Goal: Transaction & Acquisition: Purchase product/service

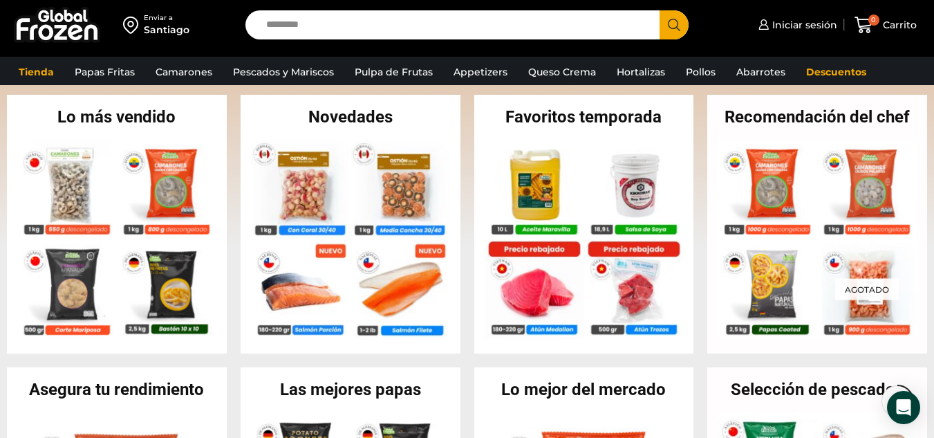
scroll to position [277, 0]
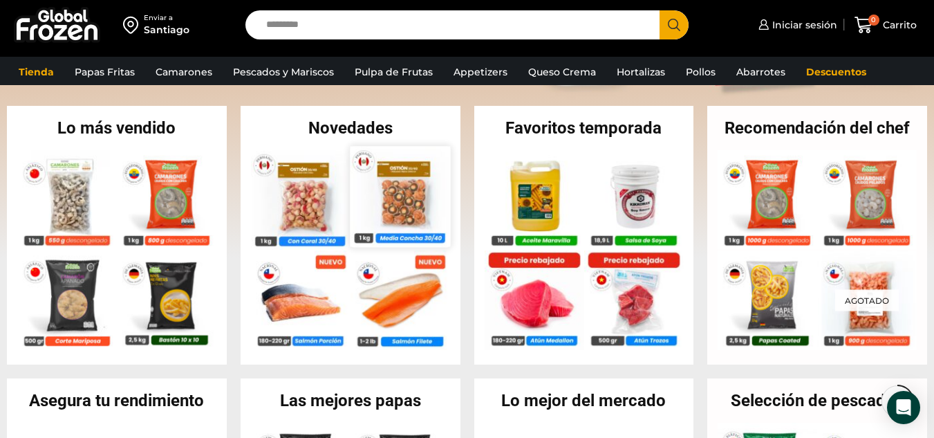
click at [370, 188] on img at bounding box center [400, 196] width 100 height 100
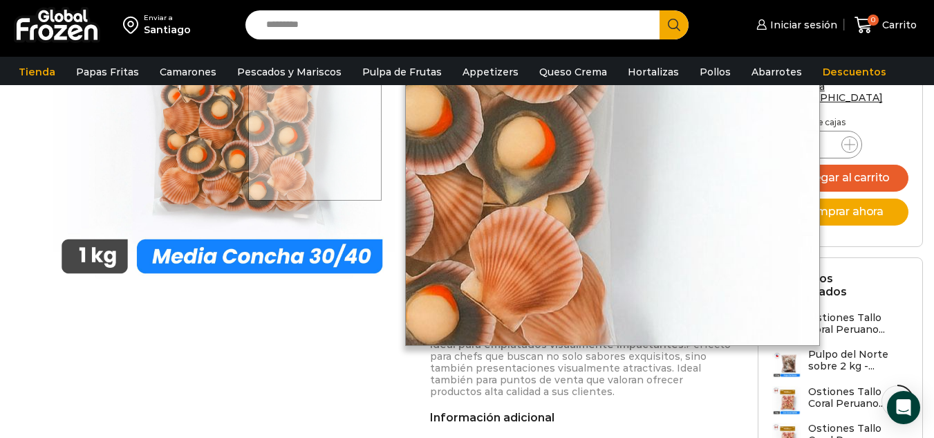
scroll to position [692, 0]
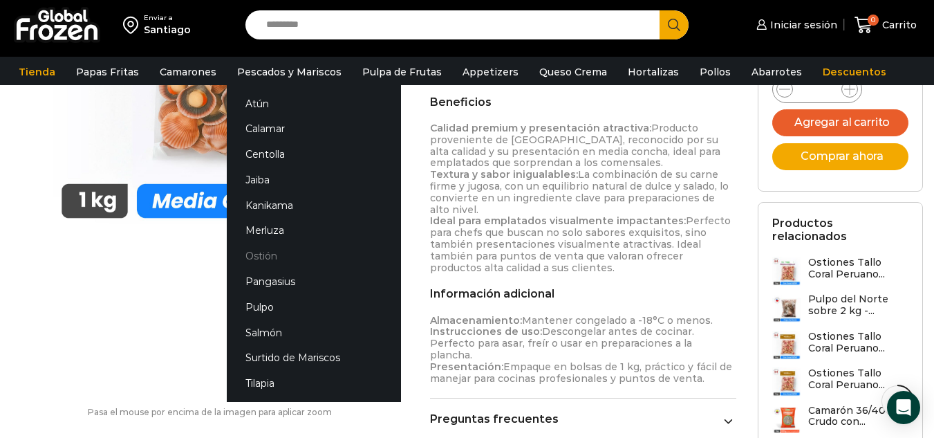
click at [267, 249] on link "Ostión" at bounding box center [314, 256] width 174 height 26
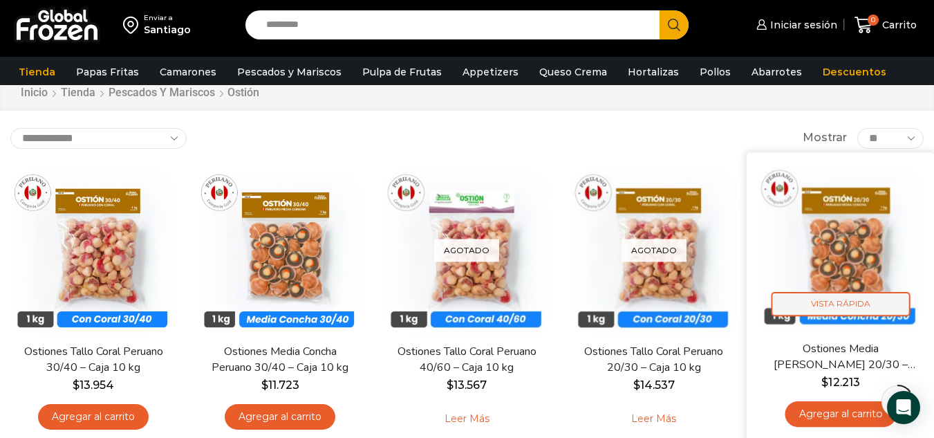
scroll to position [69, 0]
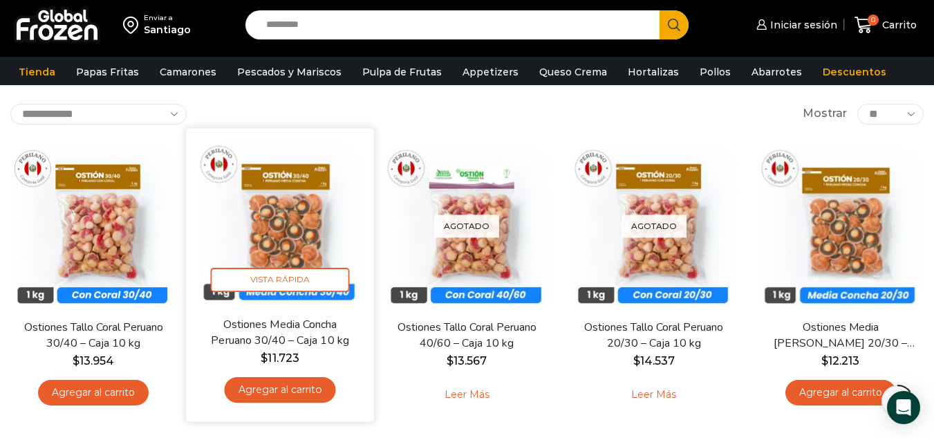
click at [288, 394] on link "Agregar al carrito" at bounding box center [280, 390] width 111 height 26
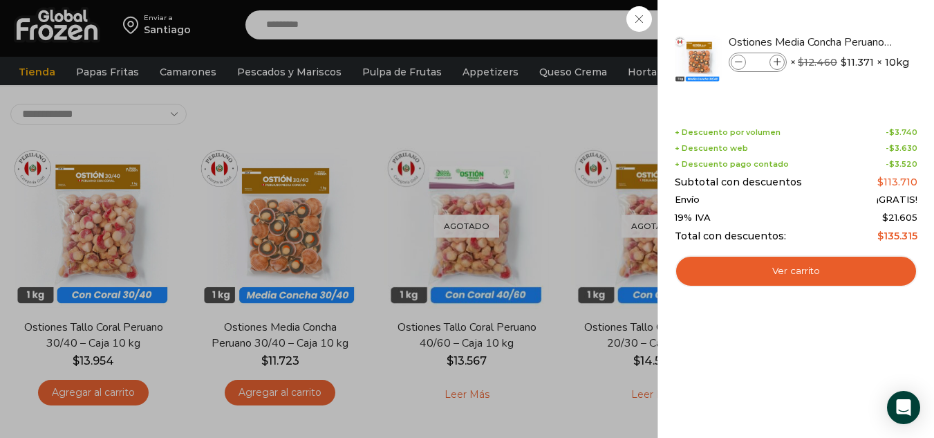
click at [851, 27] on div "1 Carrito 1 1 Shopping Cart *" at bounding box center [885, 25] width 69 height 32
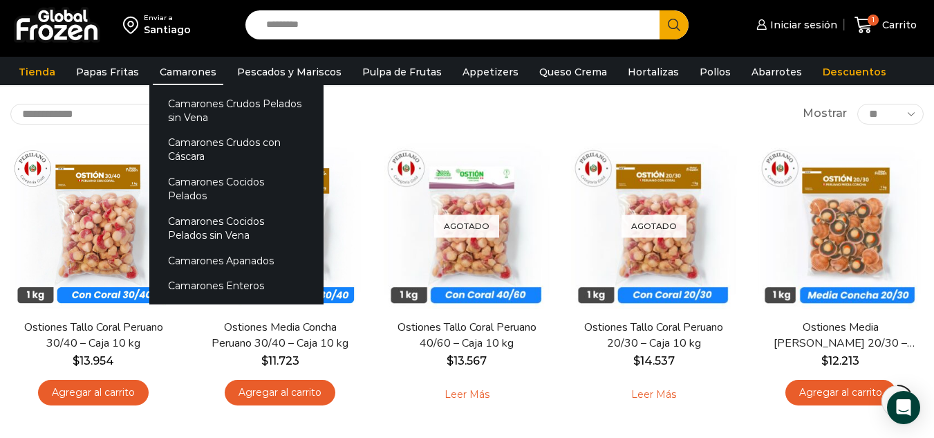
click at [205, 75] on link "Camarones" at bounding box center [188, 72] width 71 height 26
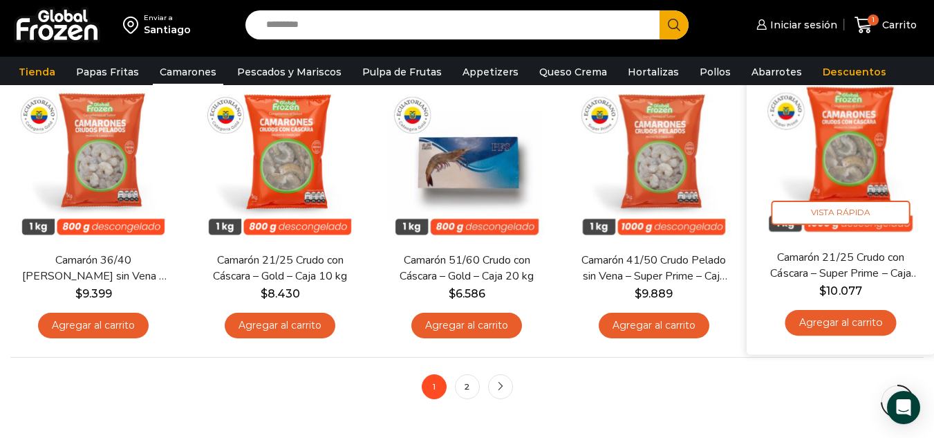
scroll to position [1037, 0]
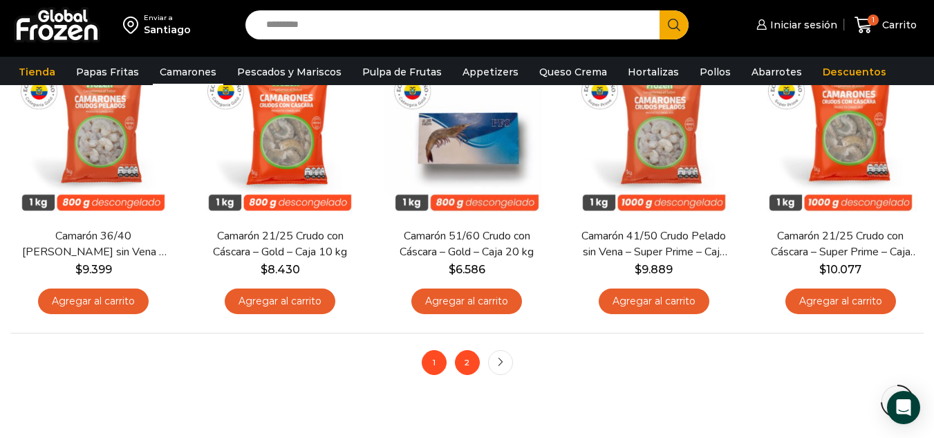
click at [459, 361] on link "2" at bounding box center [467, 362] width 25 height 25
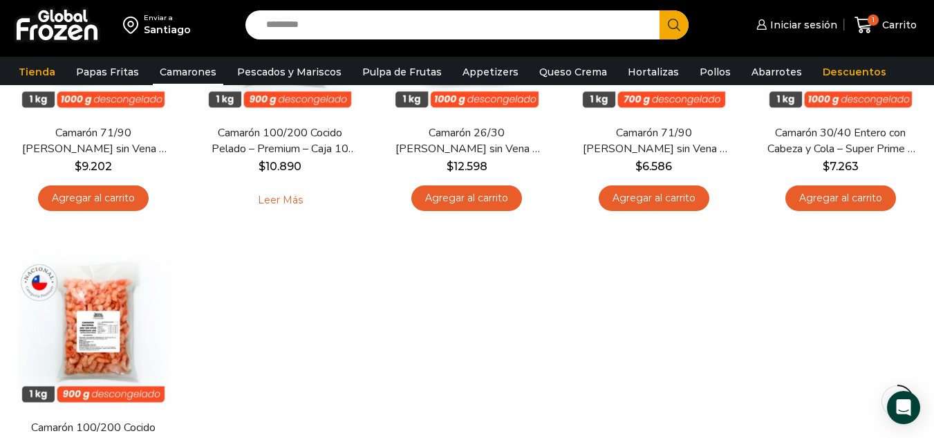
scroll to position [415, 0]
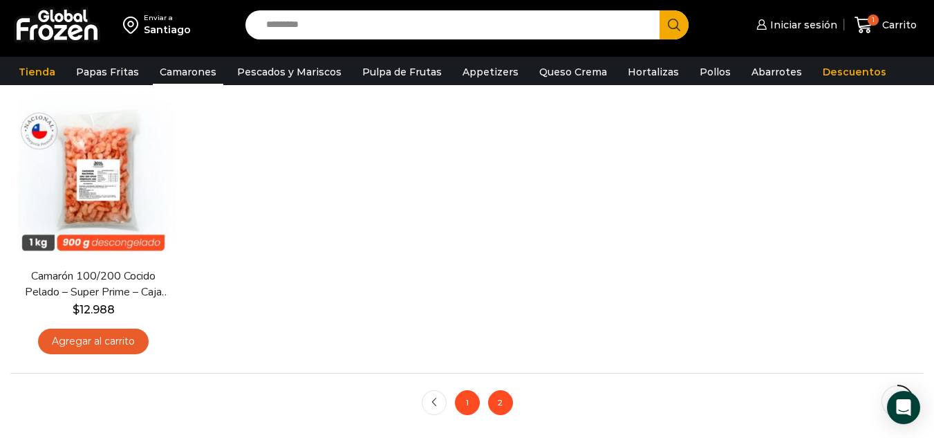
click at [467, 402] on link "1" at bounding box center [467, 402] width 25 height 25
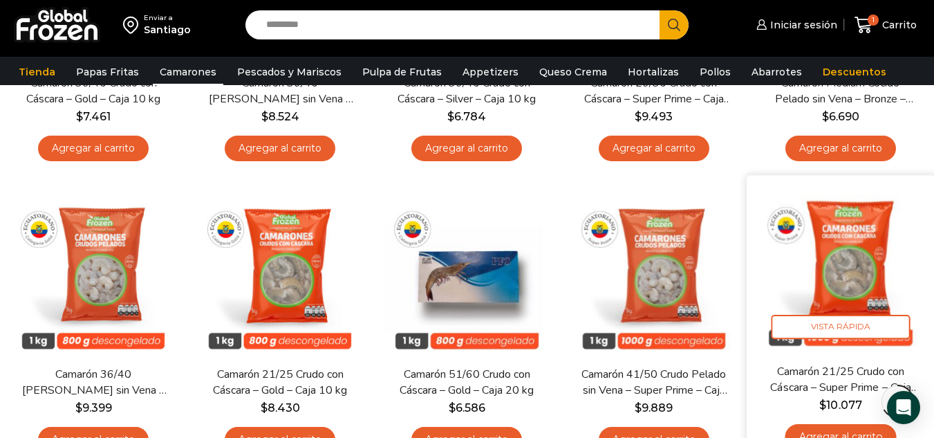
scroll to position [968, 0]
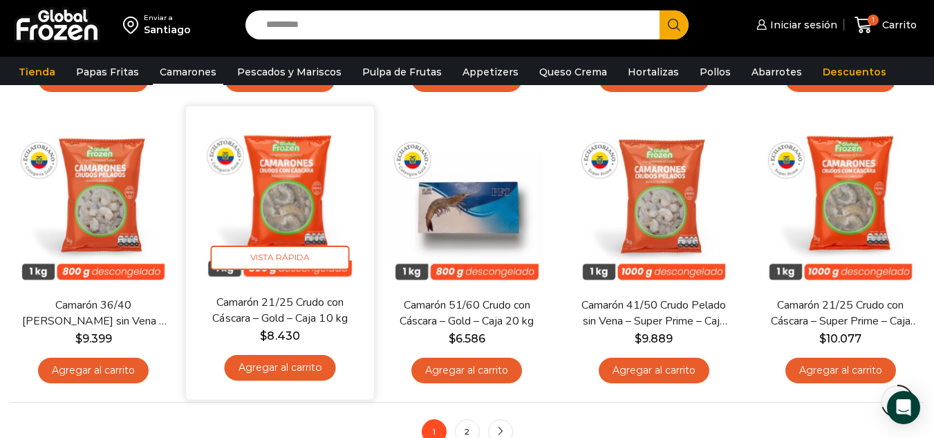
click at [281, 375] on link "Agregar al carrito" at bounding box center [280, 368] width 111 height 26
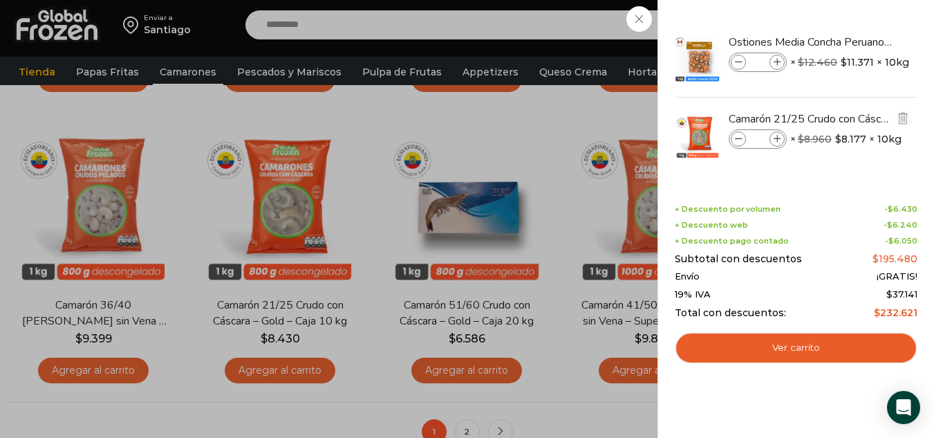
click at [776, 146] on span at bounding box center [777, 138] width 15 height 15
type input "*"
click at [851, 41] on div "3 Carrito 3 3 Shopping Cart *" at bounding box center [885, 25] width 69 height 32
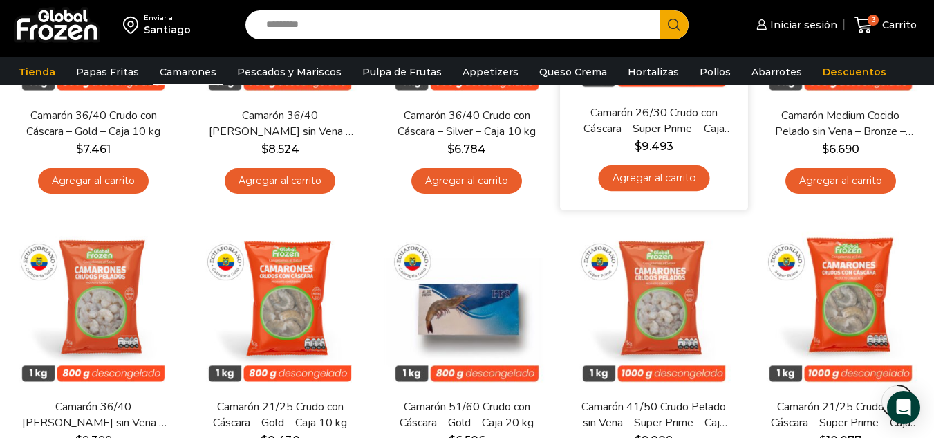
scroll to position [761, 0]
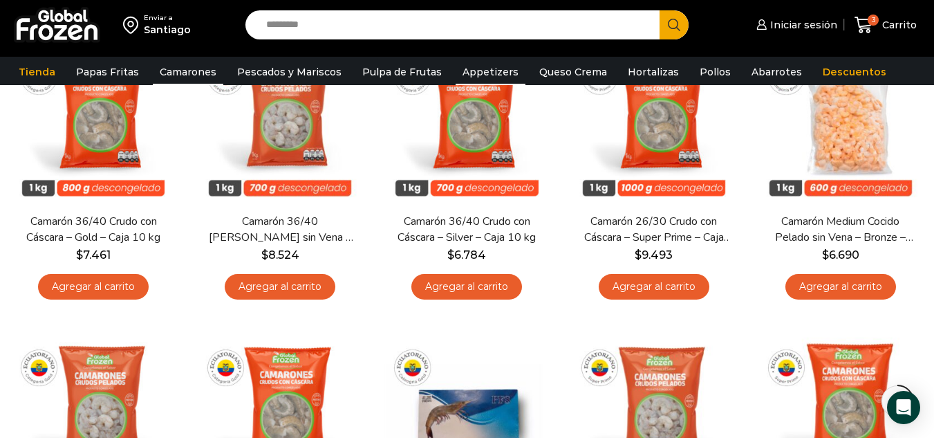
click at [477, 71] on link "Appetizers" at bounding box center [491, 72] width 70 height 26
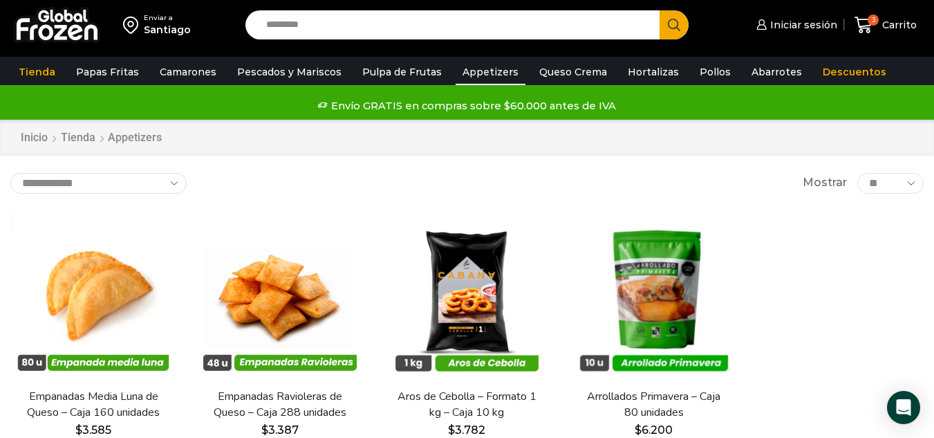
scroll to position [69, 0]
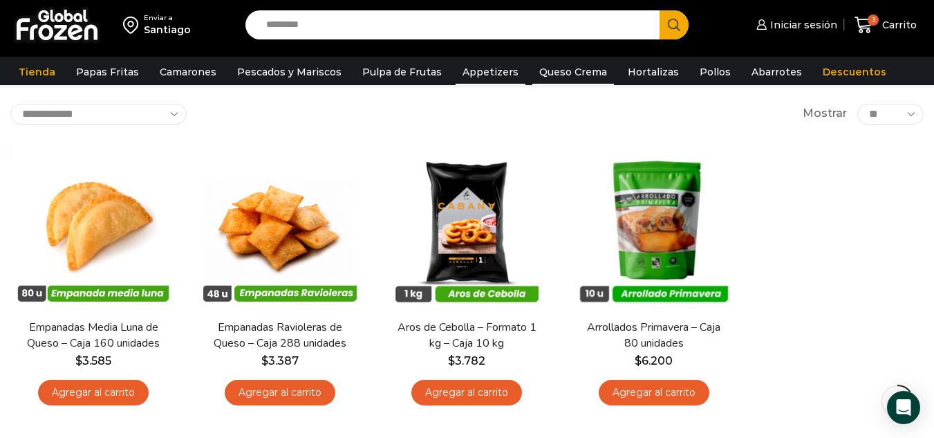
click at [590, 76] on link "Queso Crema" at bounding box center [573, 72] width 82 height 26
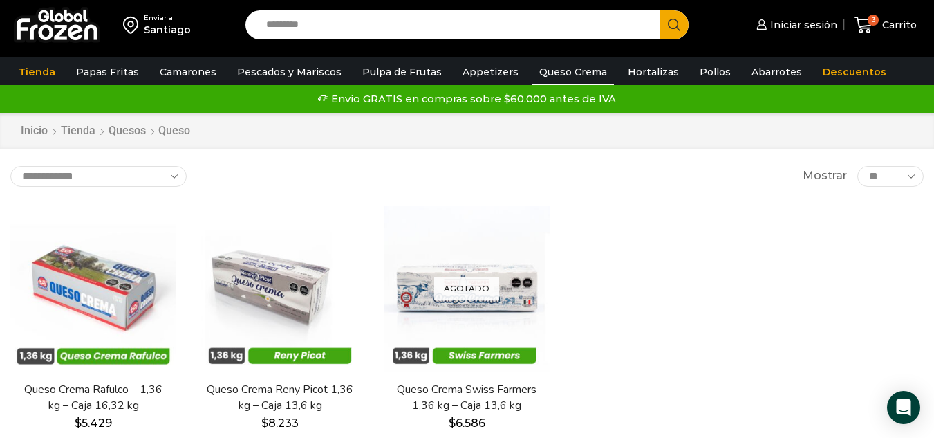
click at [633, 92] on div "Envío GRATIS en compras sobre $60.000 antes de IVA Envío GRATIS en compras sobr…" at bounding box center [467, 98] width 930 height 21
click at [644, 77] on link "Hortalizas" at bounding box center [653, 72] width 65 height 26
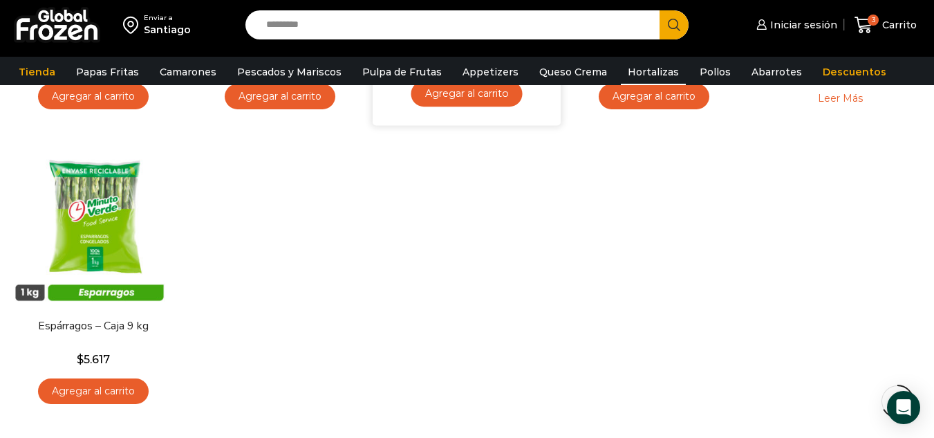
scroll to position [691, 0]
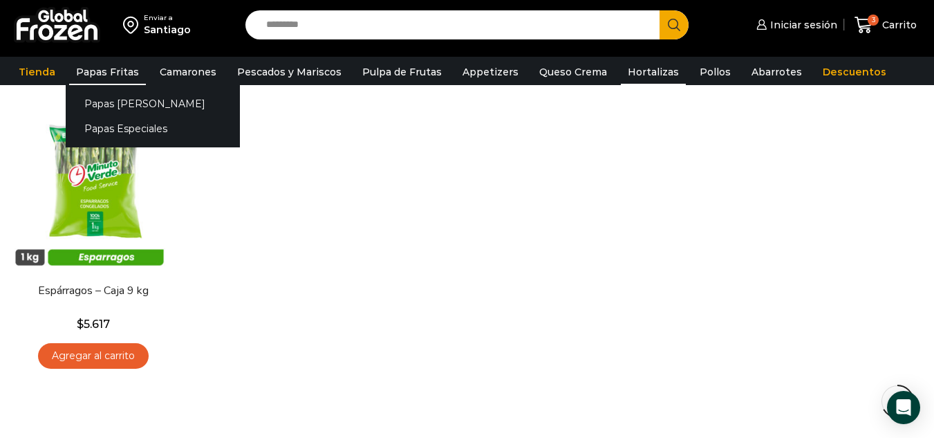
click at [112, 82] on link "Papas Fritas" at bounding box center [107, 72] width 77 height 26
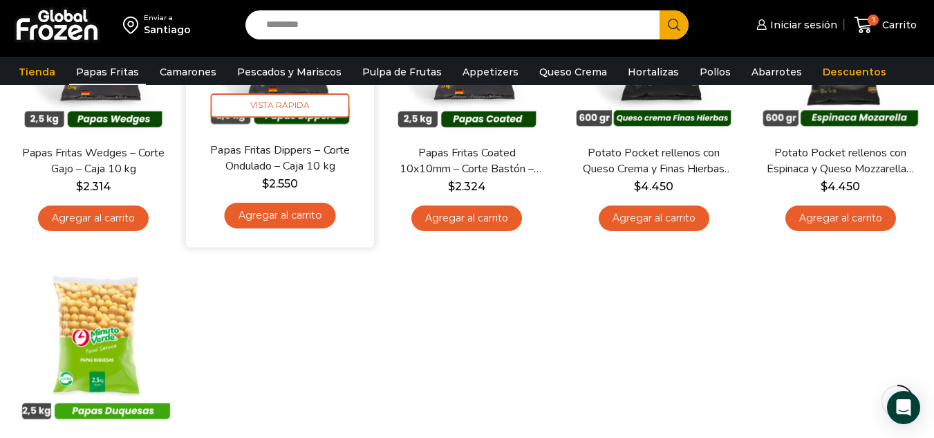
scroll to position [622, 0]
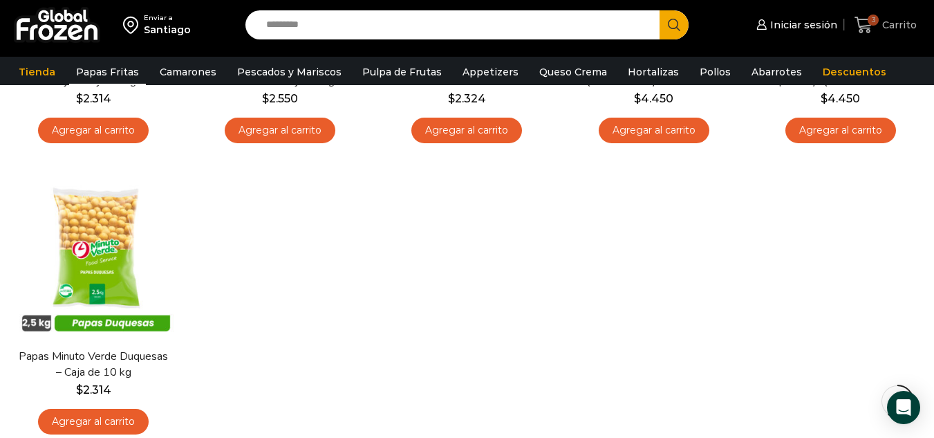
click at [877, 23] on span "3" at bounding box center [873, 20] width 11 height 11
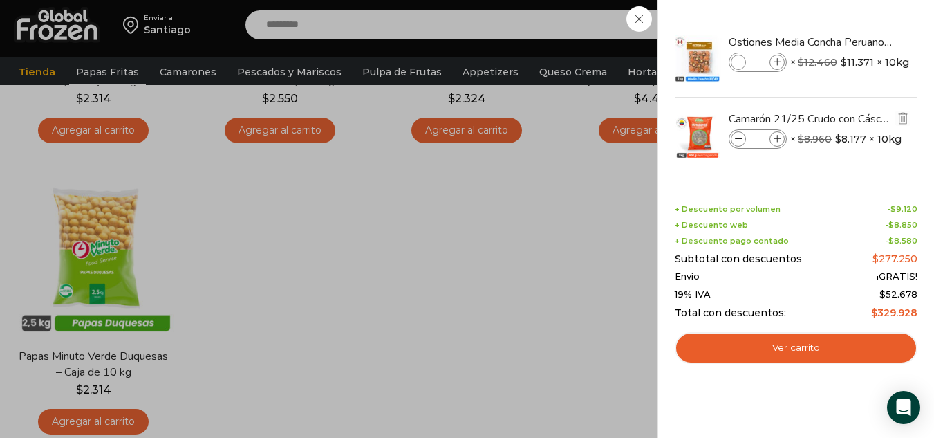
click at [779, 141] on icon at bounding box center [778, 140] width 8 height 8
type input "*"
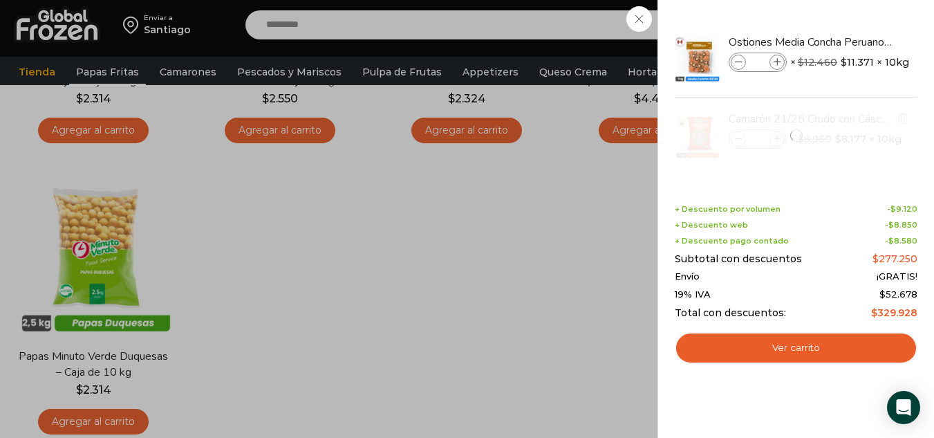
click at [779, 141] on div at bounding box center [795, 135] width 245 height 76
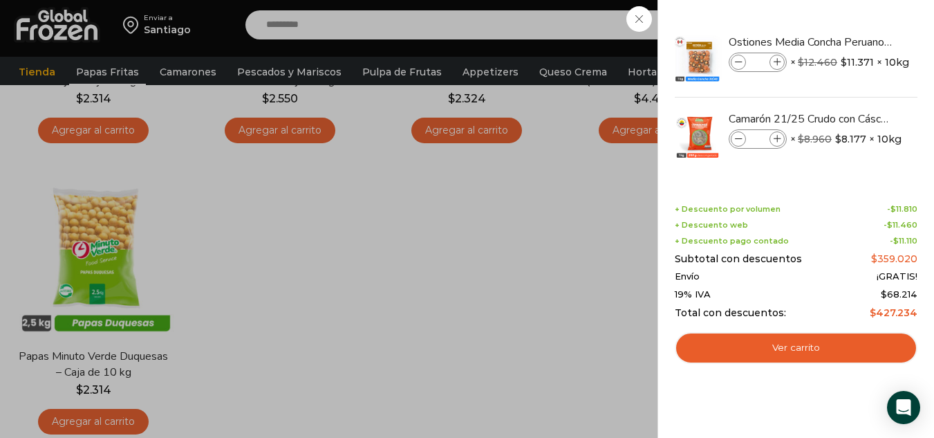
click at [779, 141] on icon at bounding box center [778, 140] width 8 height 8
type input "*"
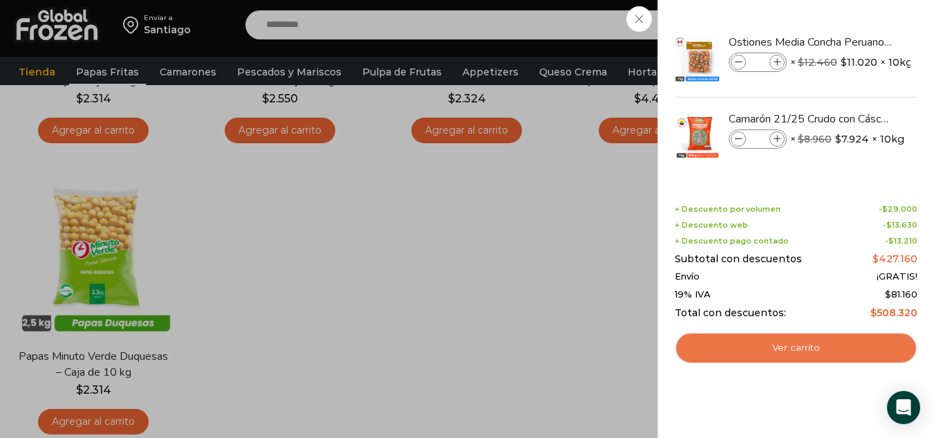
click at [816, 357] on link "Ver carrito" at bounding box center [796, 348] width 243 height 32
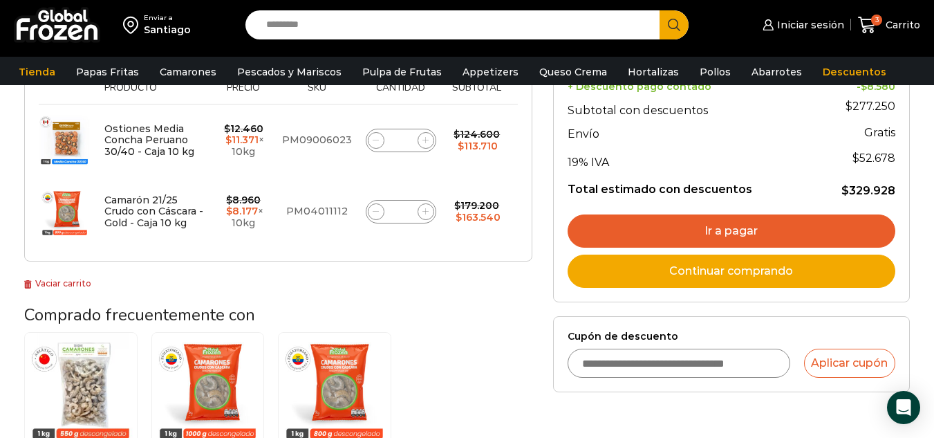
scroll to position [277, 0]
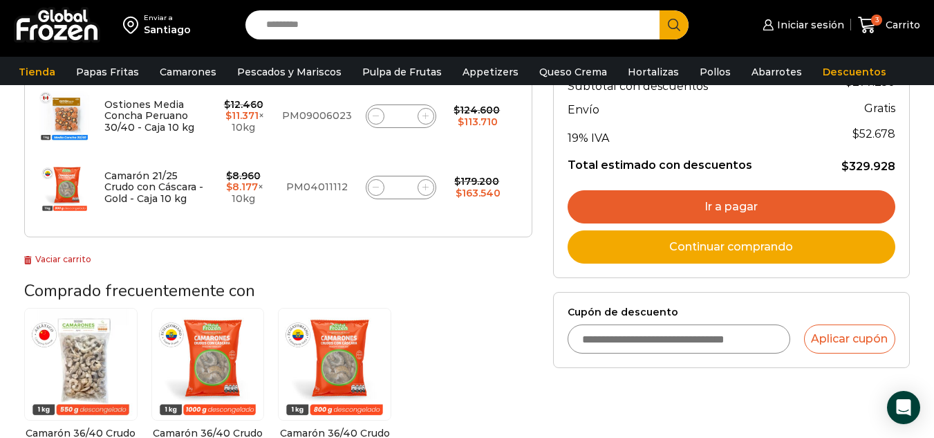
click at [680, 351] on input "Cupón de descuento" at bounding box center [679, 338] width 223 height 29
type input "**********"
click at [840, 333] on button "Aplicar cupón" at bounding box center [849, 338] width 91 height 29
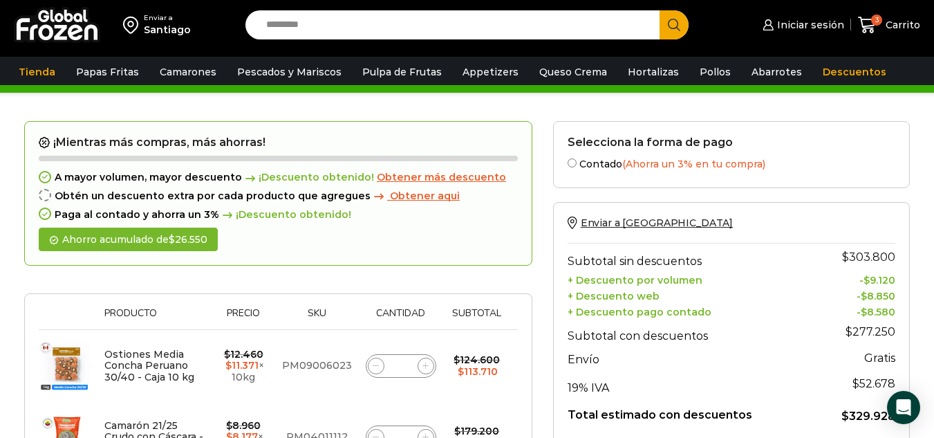
scroll to position [0, 0]
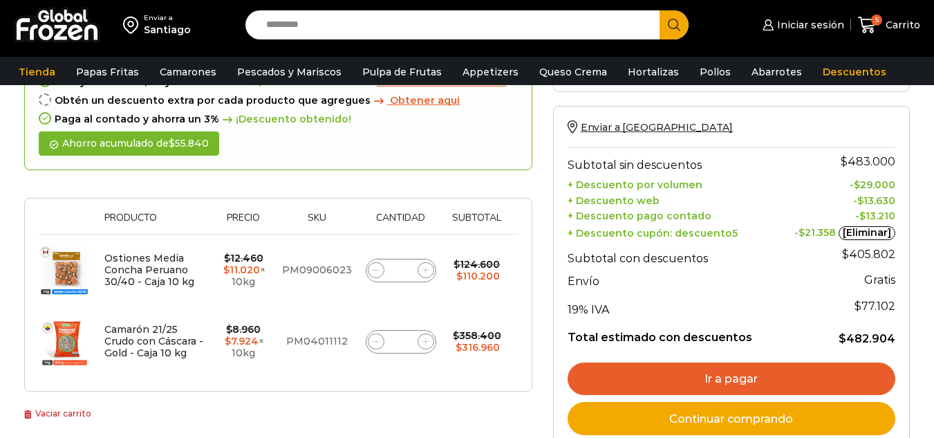
scroll to position [207, 0]
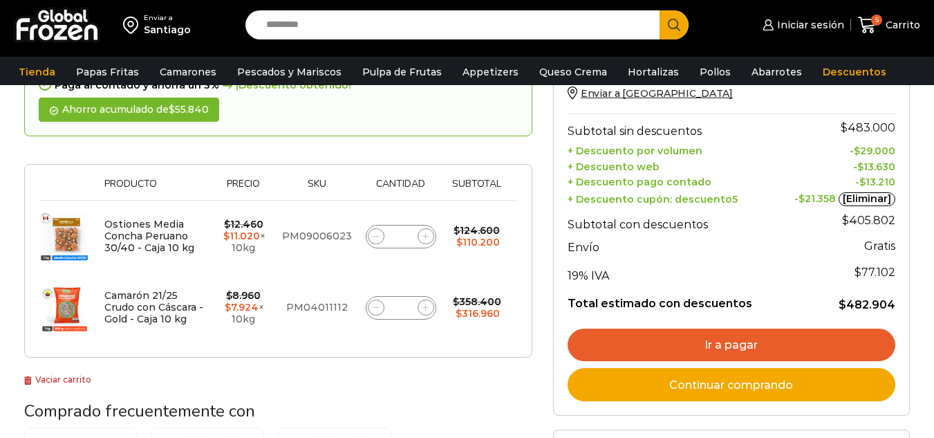
click at [786, 348] on link "Ir a pagar" at bounding box center [732, 344] width 328 height 33
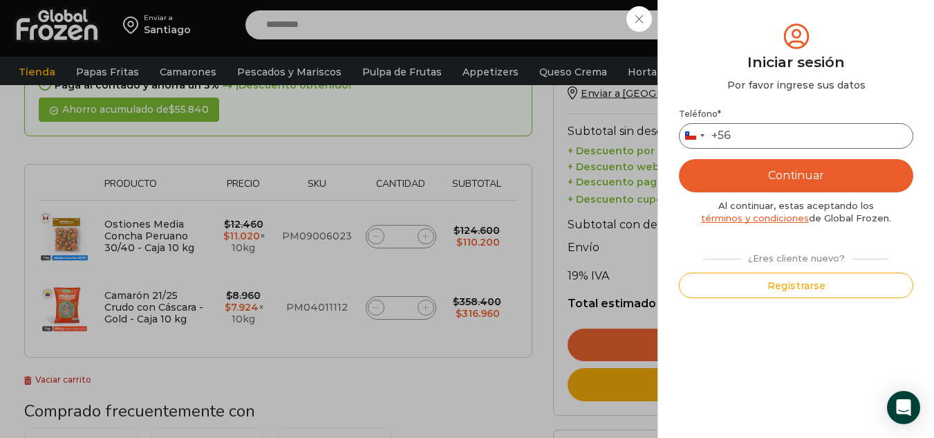
click at [785, 126] on input "Teléfono *" at bounding box center [796, 136] width 234 height 26
type input "*********"
click at [819, 189] on button "Continuar" at bounding box center [796, 175] width 234 height 33
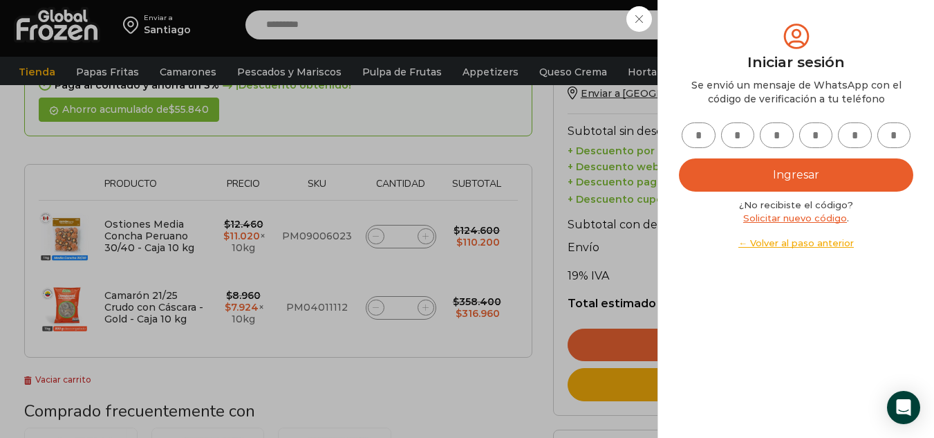
click at [705, 147] on input "text" at bounding box center [699, 135] width 34 height 26
type input "*"
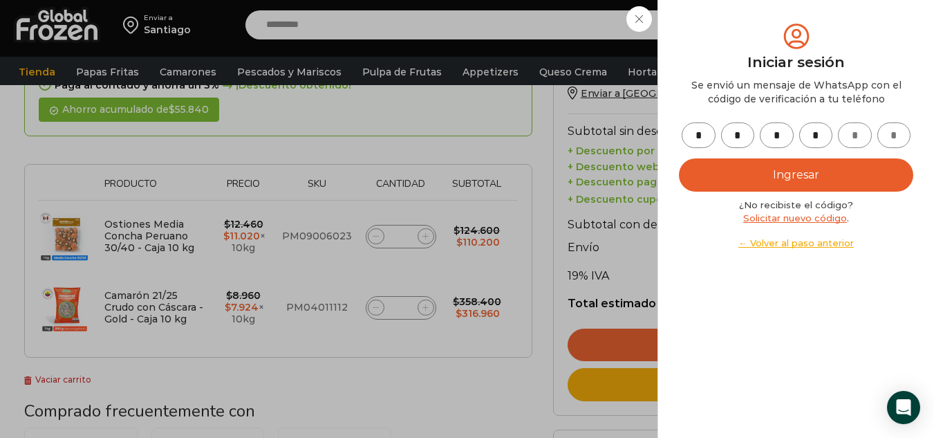
type input "*"
click at [810, 185] on button "Ingresar" at bounding box center [796, 174] width 234 height 33
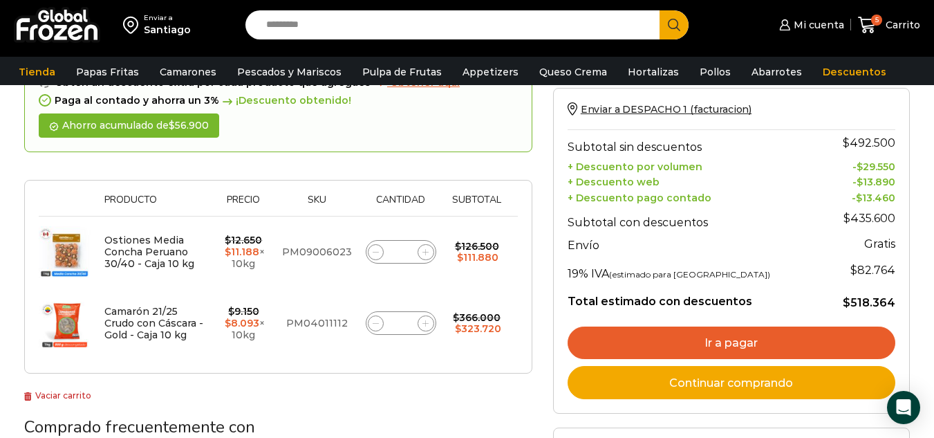
scroll to position [277, 0]
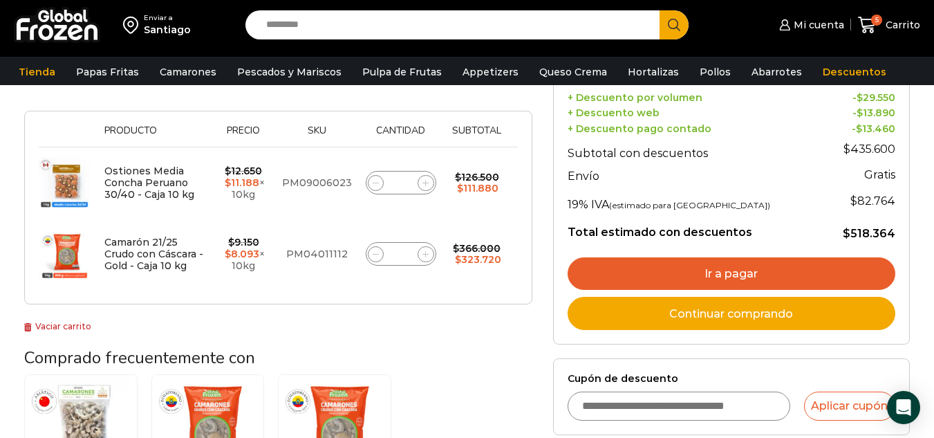
click at [738, 270] on link "Ir a pagar" at bounding box center [732, 273] width 328 height 33
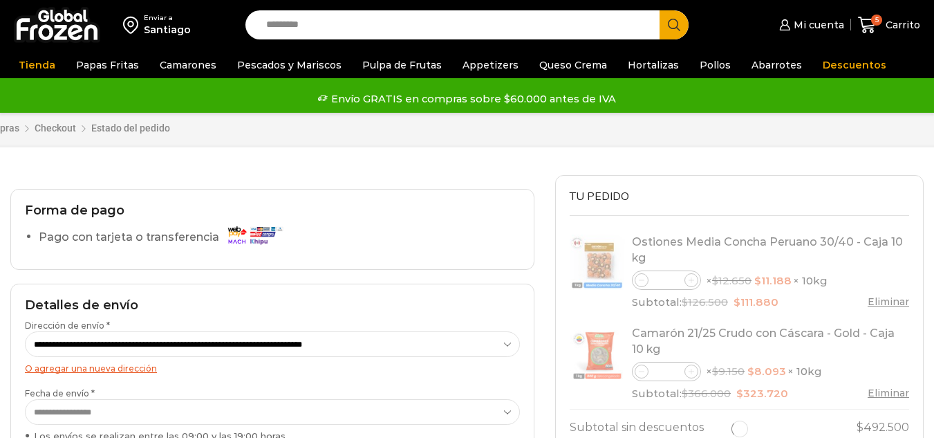
select select "*"
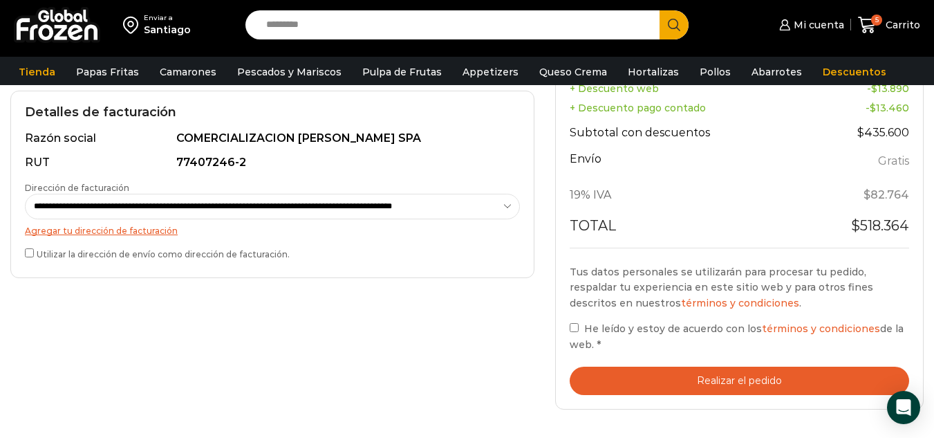
scroll to position [415, 0]
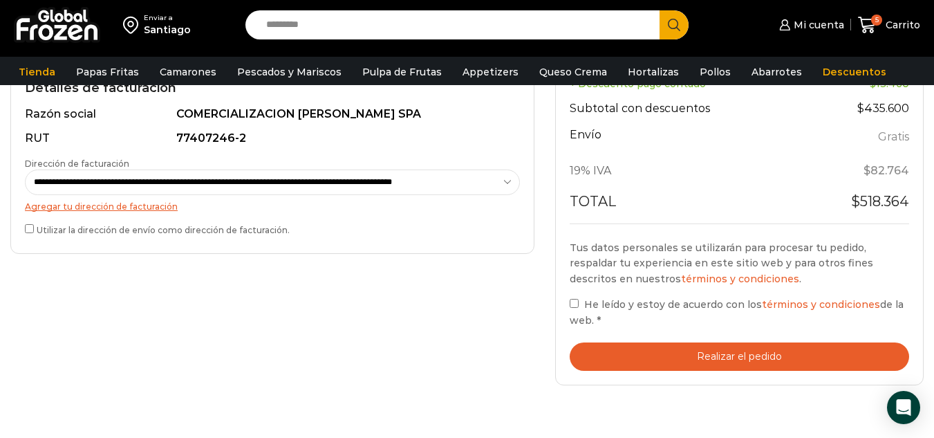
click at [582, 308] on label "He leído y estoy de acuerdo con los términos y condiciones de la web. *" at bounding box center [739, 312] width 339 height 32
click at [808, 359] on button "Realizar el pedido" at bounding box center [739, 356] width 339 height 28
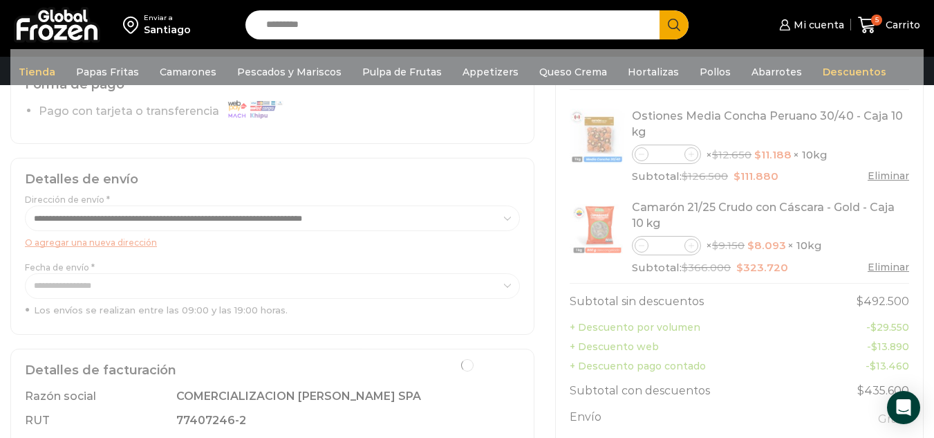
scroll to position [138, 0]
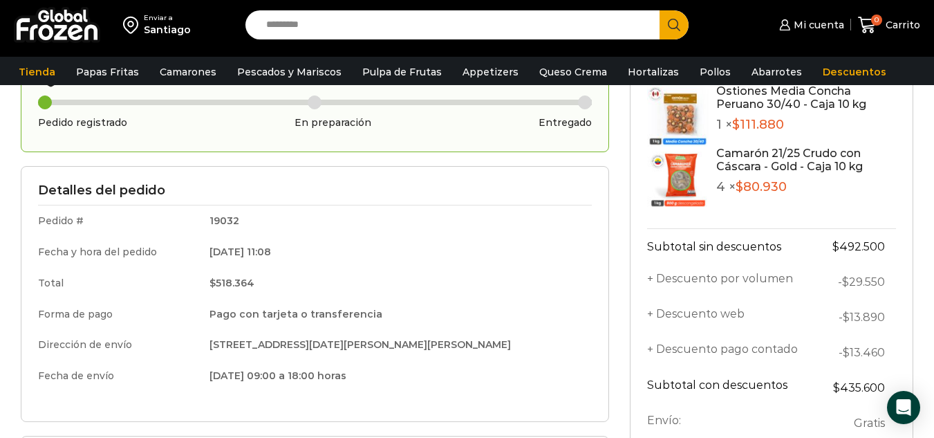
scroll to position [69, 0]
